Goal: Find specific page/section: Find specific page/section

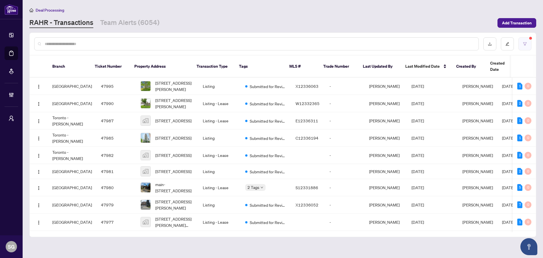
click at [528, 44] on button "button" at bounding box center [525, 43] width 13 height 13
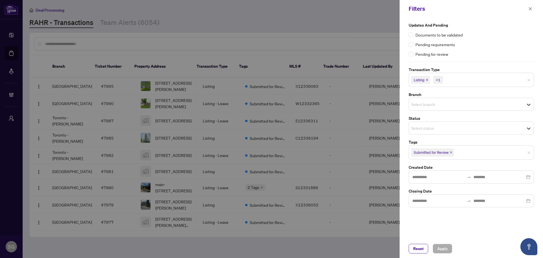
click at [439, 81] on div "+1" at bounding box center [438, 80] width 5 height 6
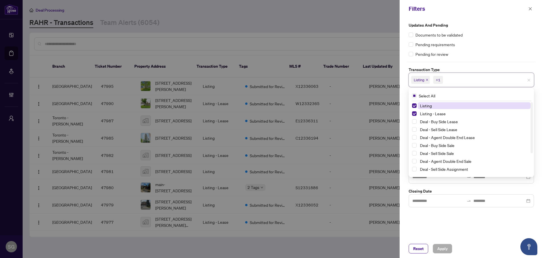
click at [467, 61] on div "Updates and Pending Documents to be validated Pending requirements Pending for …" at bounding box center [471, 114] width 129 height 185
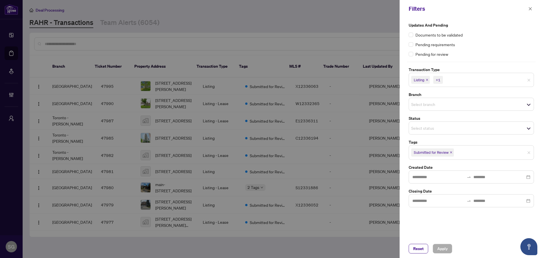
click at [428, 127] on input "search" at bounding box center [431, 127] width 40 height 7
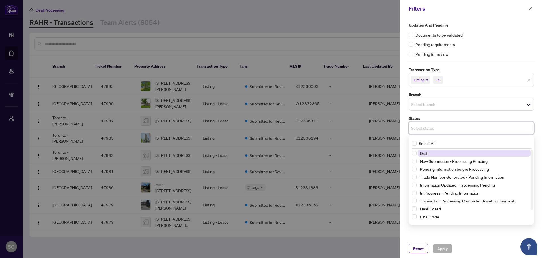
click at [428, 127] on input "search" at bounding box center [431, 127] width 40 height 7
click at [493, 246] on div "Reset Apply" at bounding box center [471, 249] width 125 height 10
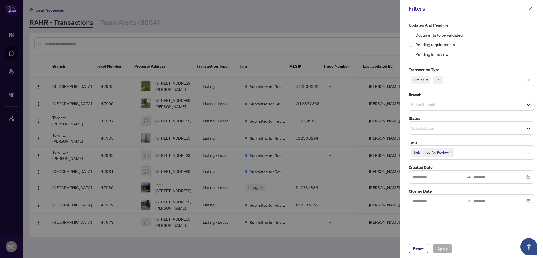
click at [351, 245] on div at bounding box center [271, 129] width 543 height 258
click at [529, 9] on icon "close" at bounding box center [530, 9] width 4 height 4
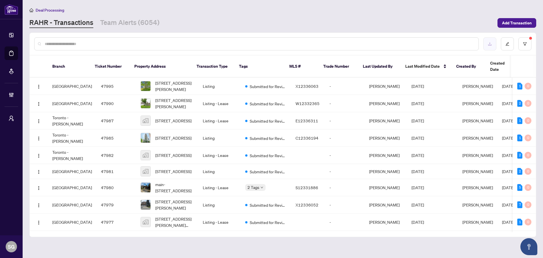
click at [490, 44] on icon "download" at bounding box center [489, 43] width 3 height 3
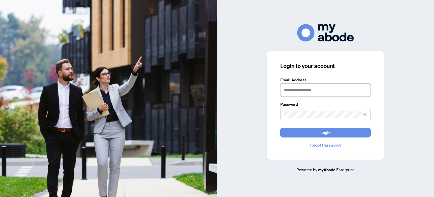
click at [317, 91] on input "text" at bounding box center [326, 89] width 91 height 13
type input "**********"
click at [281, 128] on button "Login" at bounding box center [326, 133] width 91 height 10
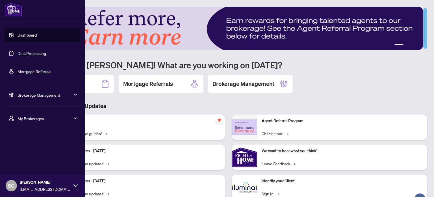
click at [35, 94] on span "Brokerage Management" at bounding box center [47, 95] width 59 height 6
